Goal: Entertainment & Leisure: Consume media (video, audio)

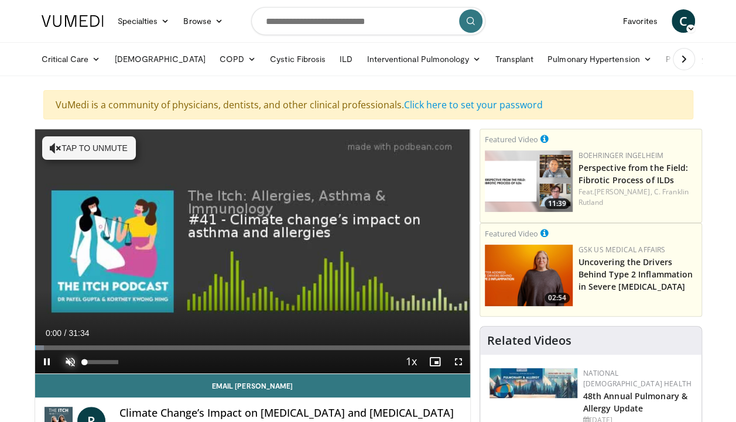
click at [69, 361] on span "Video Player" at bounding box center [70, 361] width 23 height 23
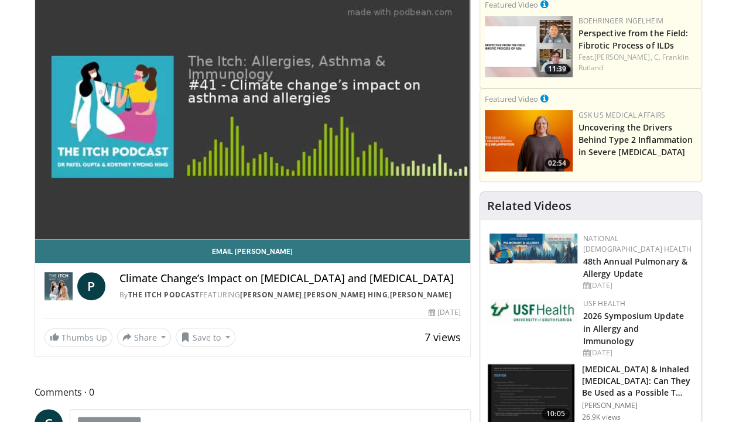
scroll to position [176, 0]
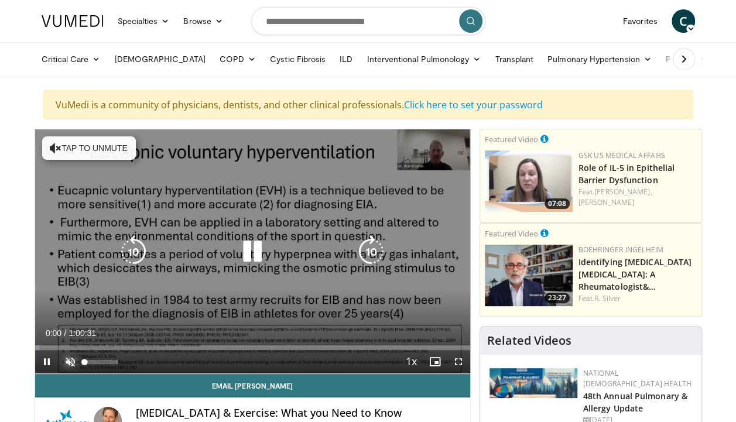
click at [76, 355] on span "Video Player" at bounding box center [70, 361] width 23 height 23
drag, startPoint x: 458, startPoint y: 357, endPoint x: 458, endPoint y: 400, distance: 43.3
click at [458, 357] on span "Video Player" at bounding box center [458, 361] width 23 height 23
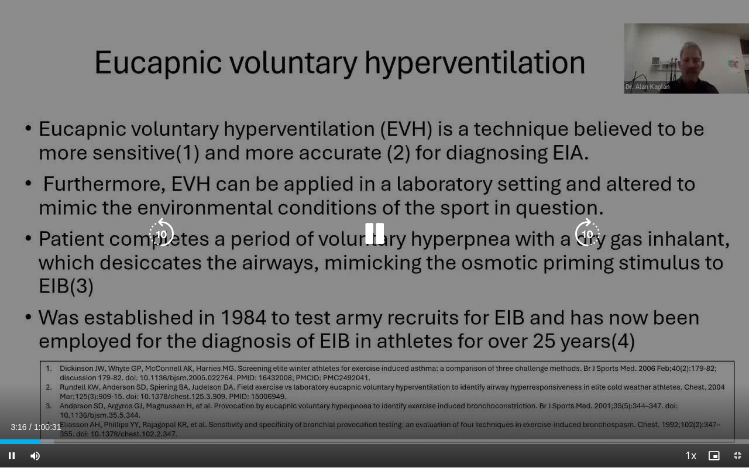
click at [663, 266] on div "10 seconds Tap to unmute" at bounding box center [374, 234] width 749 height 468
click at [375, 236] on icon "Video Player" at bounding box center [374, 234] width 33 height 33
click at [258, 53] on div "10 seconds Tap to unmute" at bounding box center [374, 234] width 749 height 468
click at [375, 236] on icon "Video Player" at bounding box center [374, 234] width 33 height 33
click at [690, 132] on div "10 seconds Tap to unmute" at bounding box center [374, 234] width 749 height 468
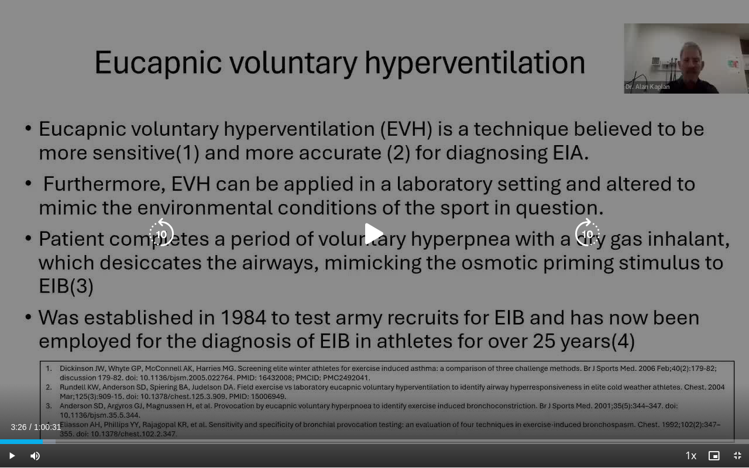
click at [375, 233] on icon "Video Player" at bounding box center [374, 234] width 33 height 33
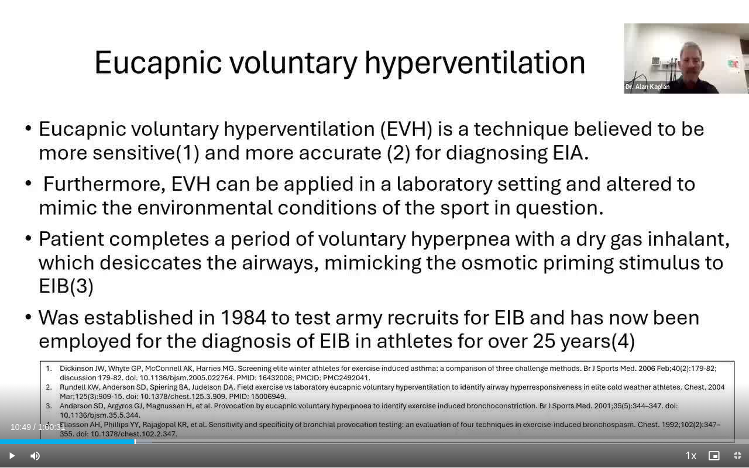
click at [133, 422] on div "Current Time 10:49 / Duration 1:00:31 Play Skip Backward Skip Forward Mute Load…" at bounding box center [374, 455] width 749 height 23
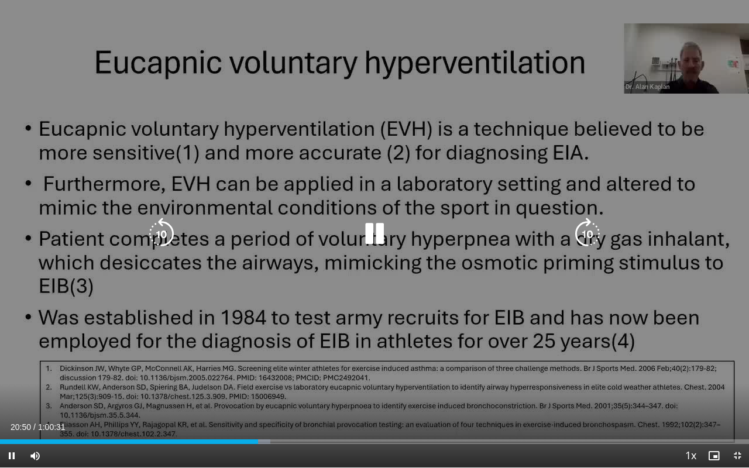
drag, startPoint x: 680, startPoint y: 66, endPoint x: 612, endPoint y: 67, distance: 67.9
click at [612, 67] on div "10 seconds Tap to unmute" at bounding box center [374, 234] width 749 height 468
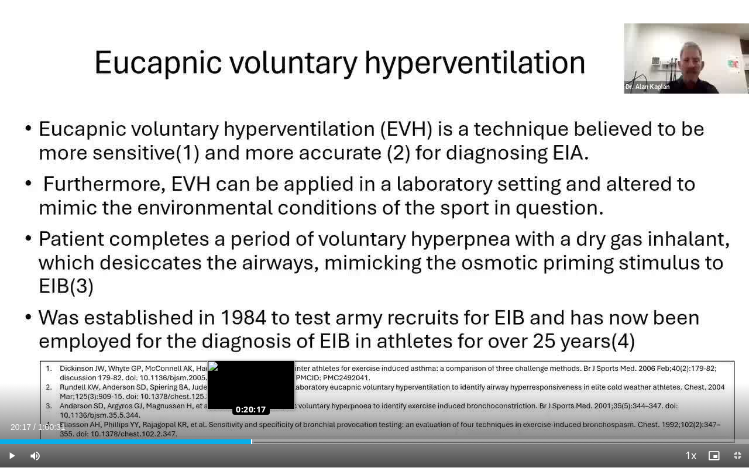
drag, startPoint x: 259, startPoint y: 443, endPoint x: 251, endPoint y: 442, distance: 7.6
click at [251, 422] on div "Loaded : 33.87% 0:20:17 0:20:17" at bounding box center [374, 442] width 749 height 5
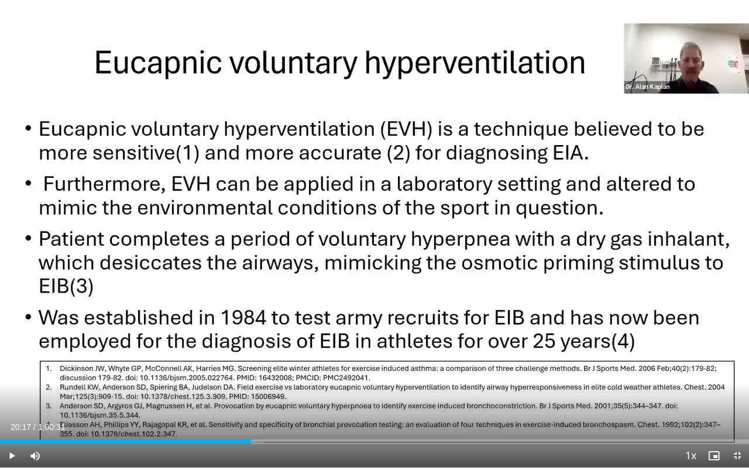
click at [350, 362] on div "10 seconds Tap to unmute" at bounding box center [374, 234] width 749 height 468
click at [257, 422] on div "Loaded : 36.01% 0:20:45 0:20:45" at bounding box center [374, 438] width 749 height 11
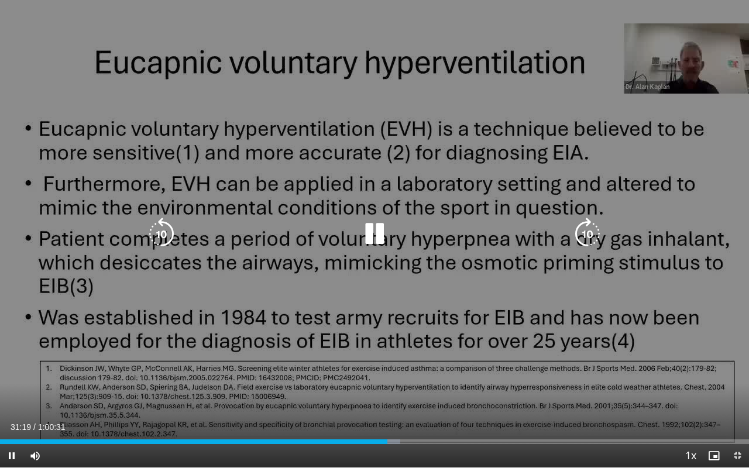
click at [375, 232] on icon "Video Player" at bounding box center [374, 234] width 33 height 33
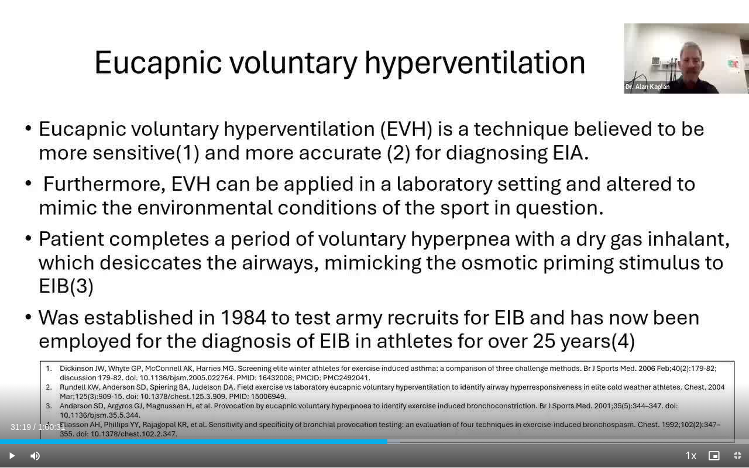
click at [375, 232] on div "10 seconds Tap to unmute" at bounding box center [374, 234] width 749 height 468
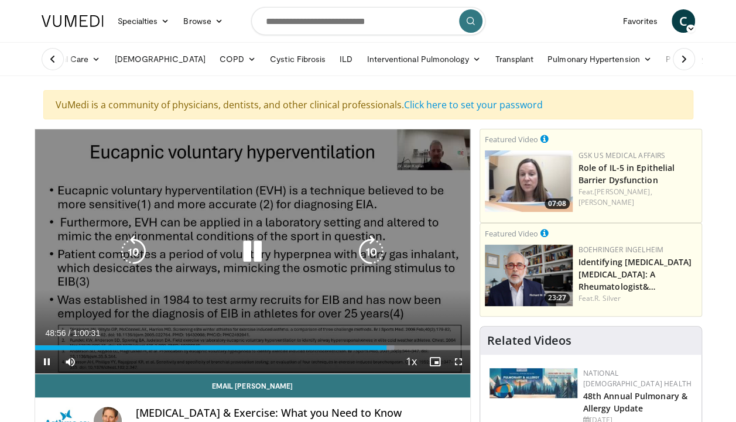
click at [254, 242] on icon "Video Player" at bounding box center [252, 251] width 33 height 33
